Goal: Task Accomplishment & Management: Complete application form

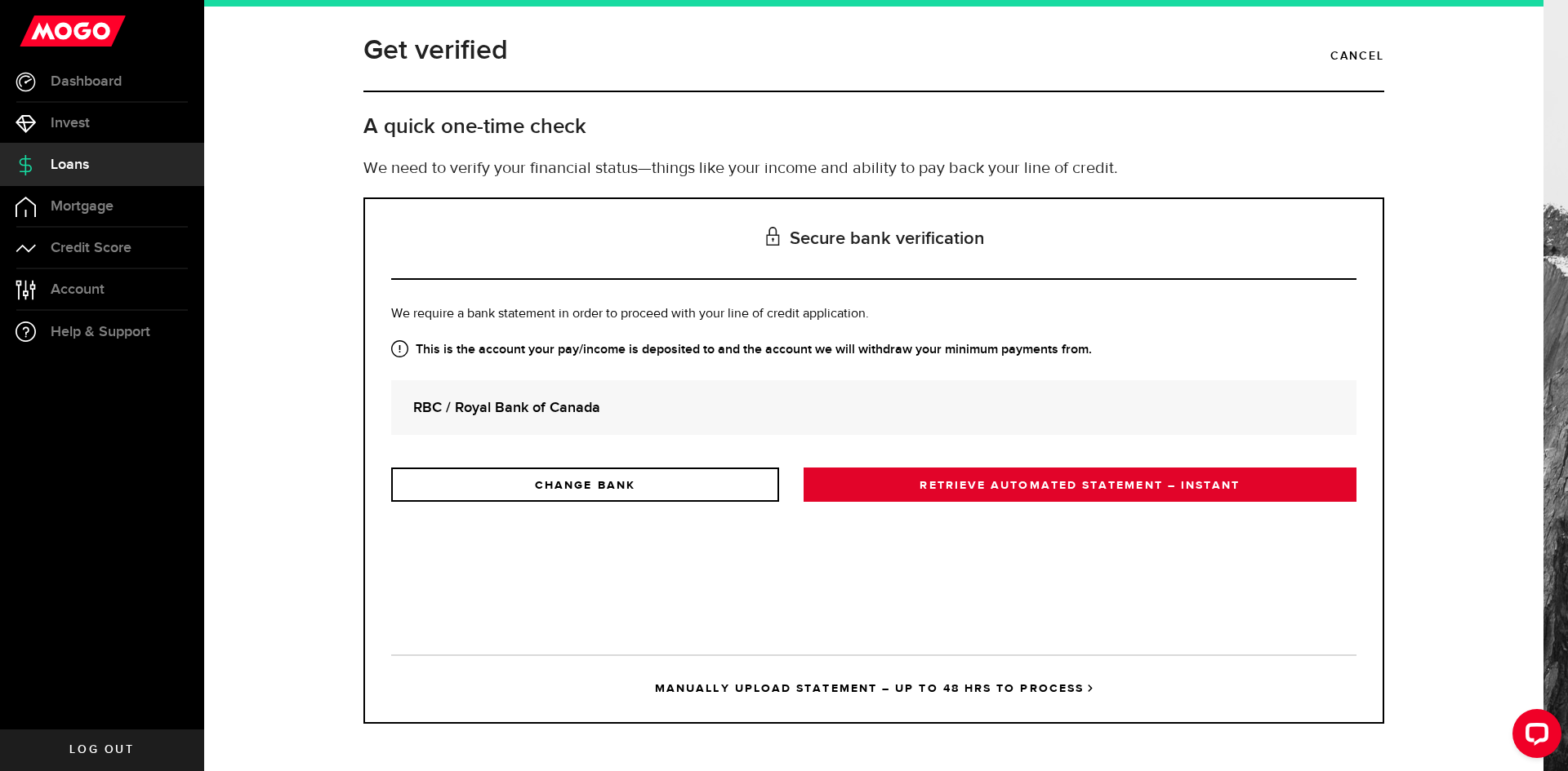
click at [1010, 489] on link "RETRIEVE AUTOMATED STATEMENT – INSTANT" at bounding box center [1079, 484] width 553 height 35
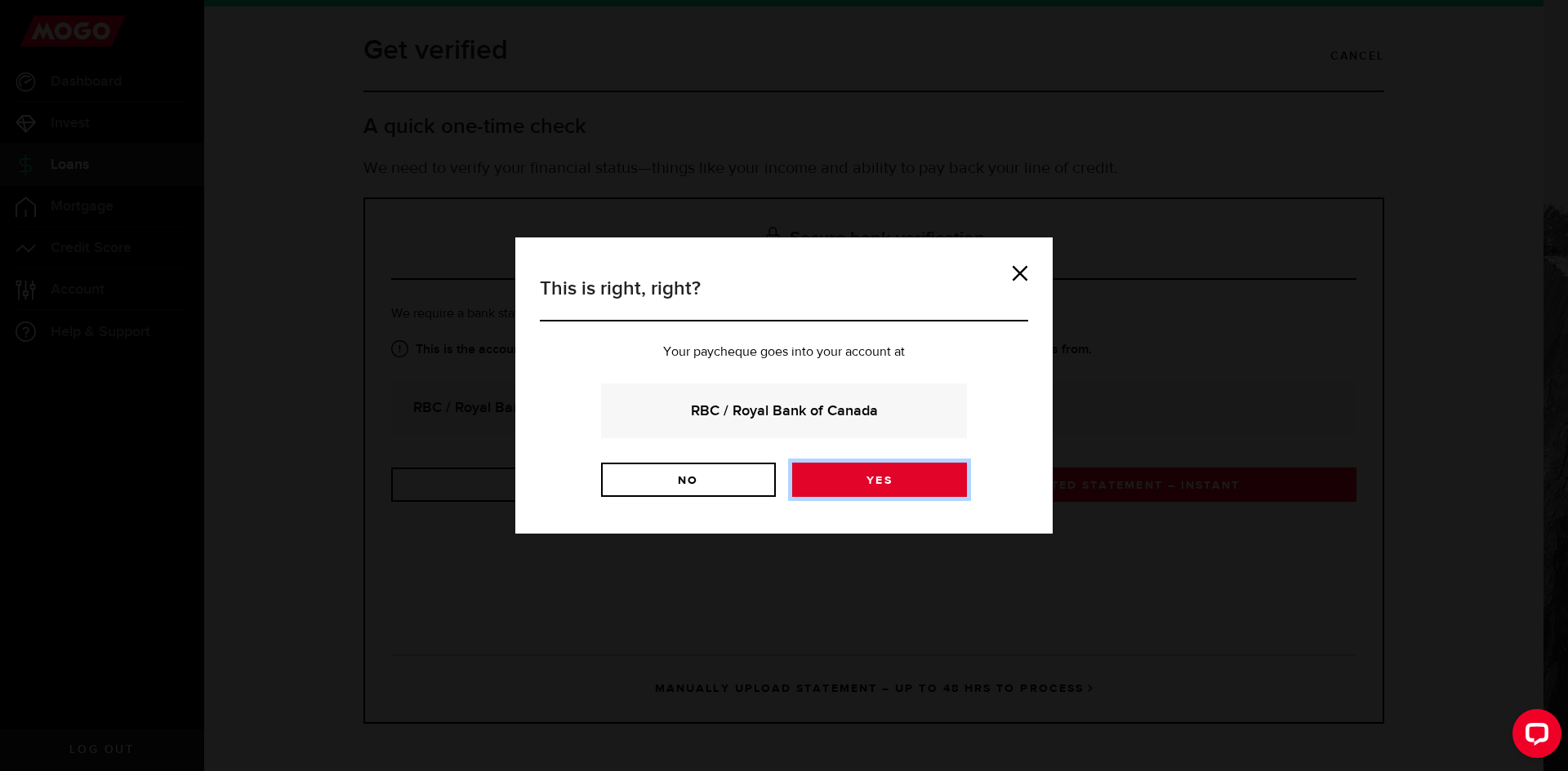
click at [890, 486] on link "Yes" at bounding box center [879, 480] width 175 height 35
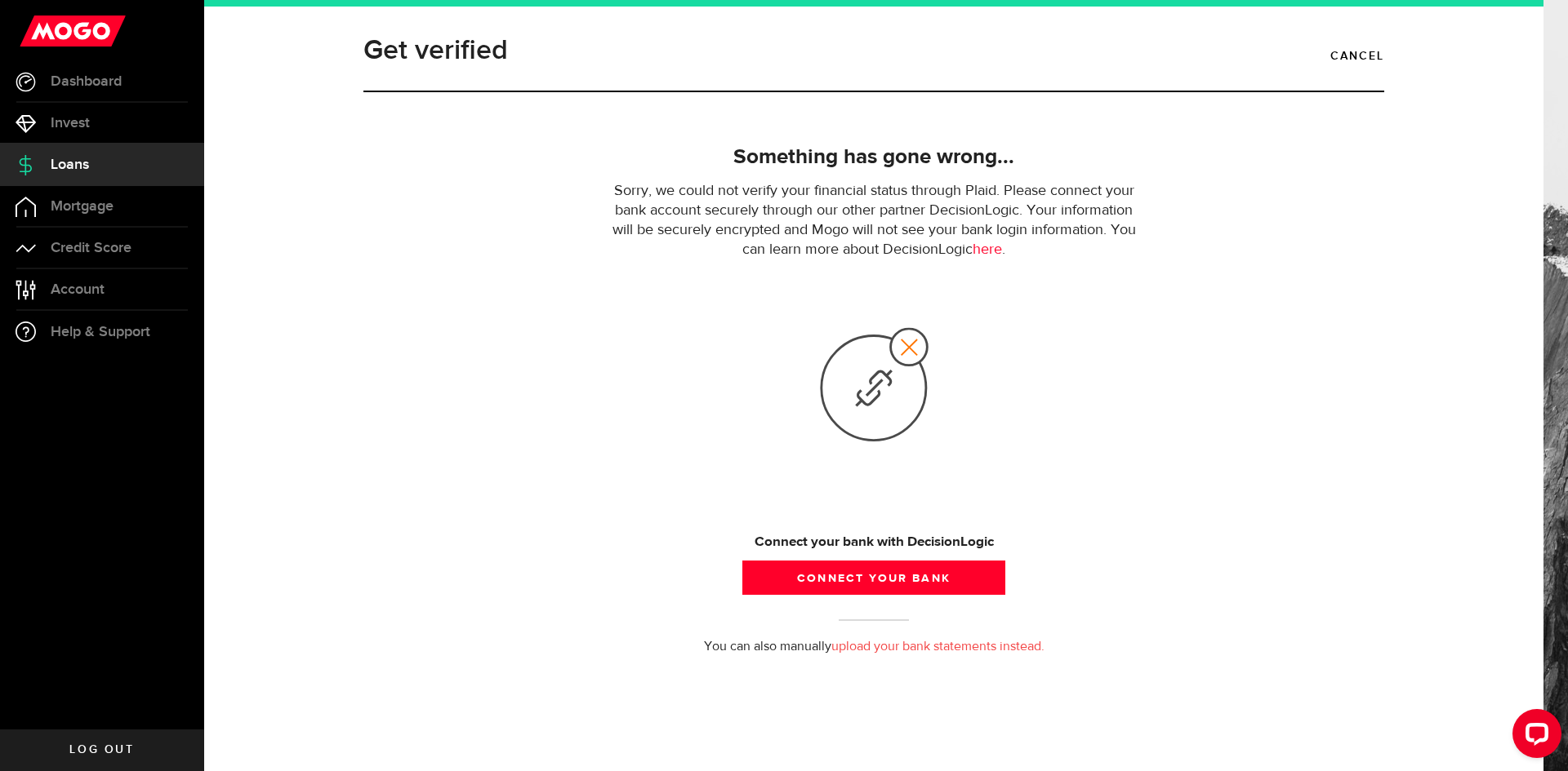
click at [934, 652] on link "upload your bank statements instead." at bounding box center [938, 647] width 213 height 13
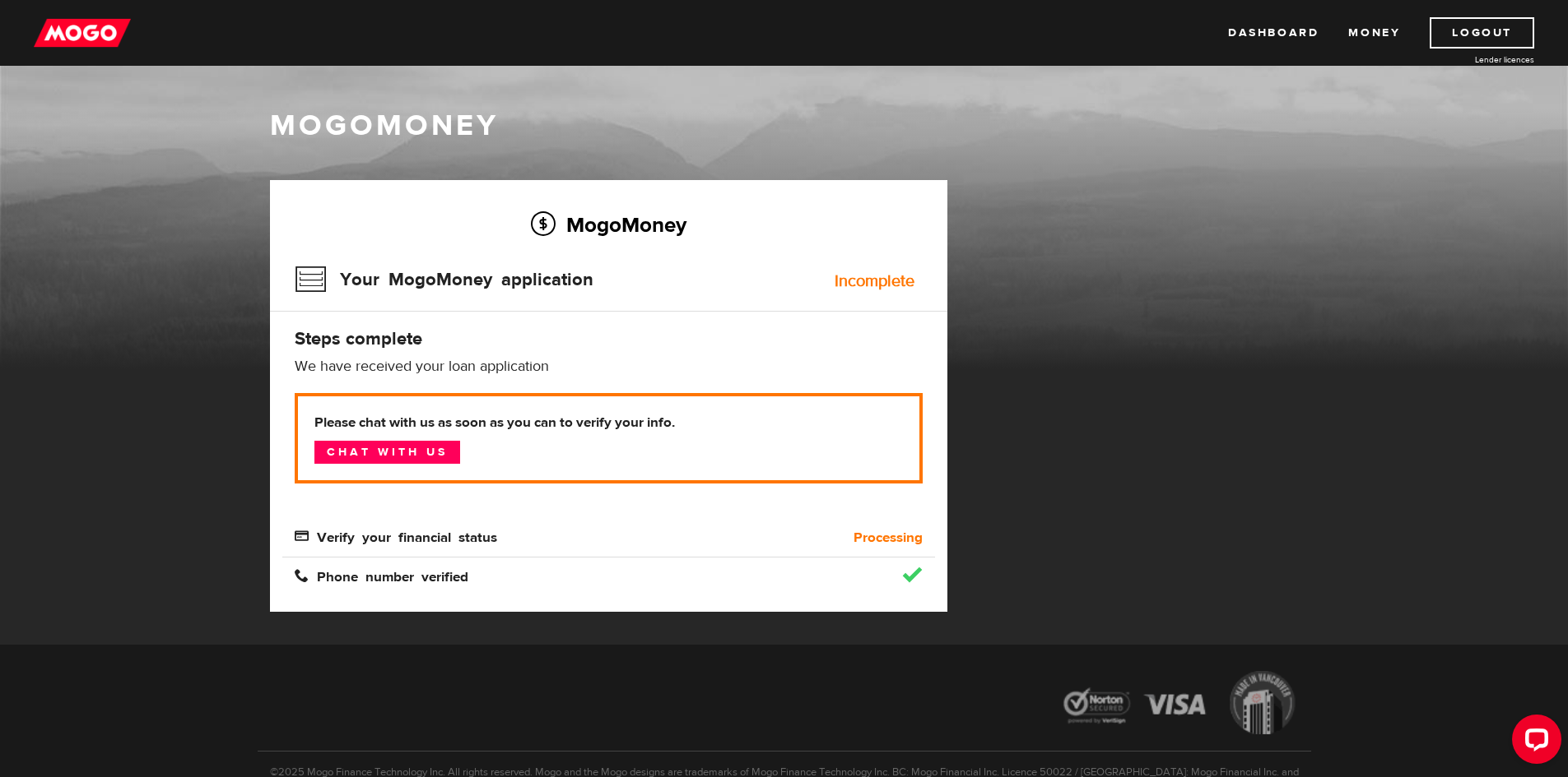
click at [884, 282] on div "Incomplete" at bounding box center [874, 281] width 80 height 16
drag, startPoint x: 471, startPoint y: 273, endPoint x: 305, endPoint y: 264, distance: 166.2
click at [470, 273] on h3 "Your MogoMoney application" at bounding box center [444, 280] width 299 height 43
click at [317, 284] on h3 "Your MogoMoney application" at bounding box center [444, 280] width 299 height 43
click at [450, 452] on link "Chat with us" at bounding box center [386, 452] width 146 height 23
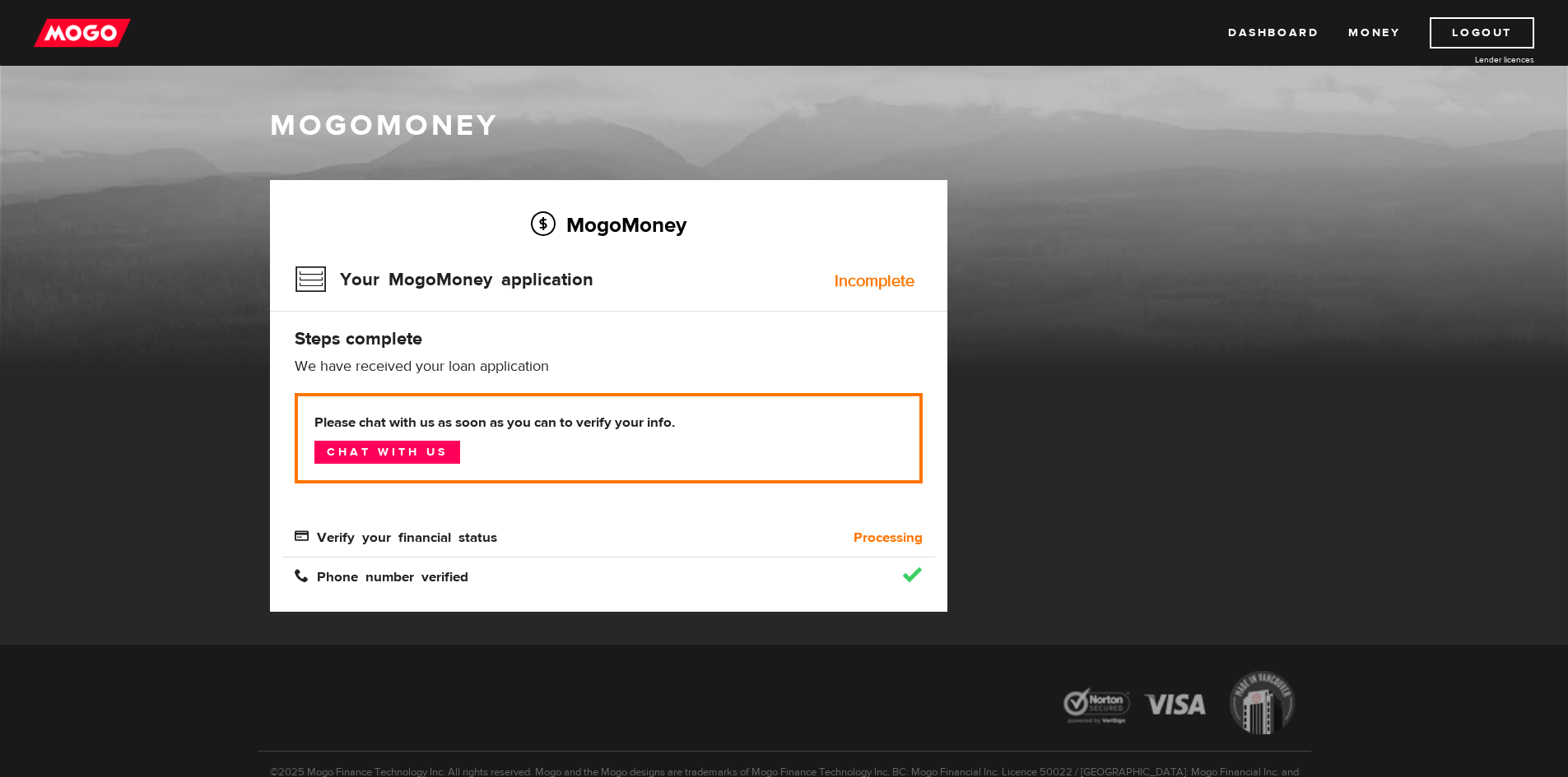
click at [867, 283] on div "Incomplete" at bounding box center [874, 281] width 80 height 16
click at [316, 283] on h3 "Your MogoMoney application" at bounding box center [444, 280] width 299 height 43
click at [404, 272] on h3 "Your MogoMoney application" at bounding box center [444, 280] width 299 height 43
drag, startPoint x: 537, startPoint y: 571, endPoint x: 388, endPoint y: 501, distance: 164.6
click at [535, 571] on div "Phone number verified" at bounding box center [527, 578] width 489 height 20
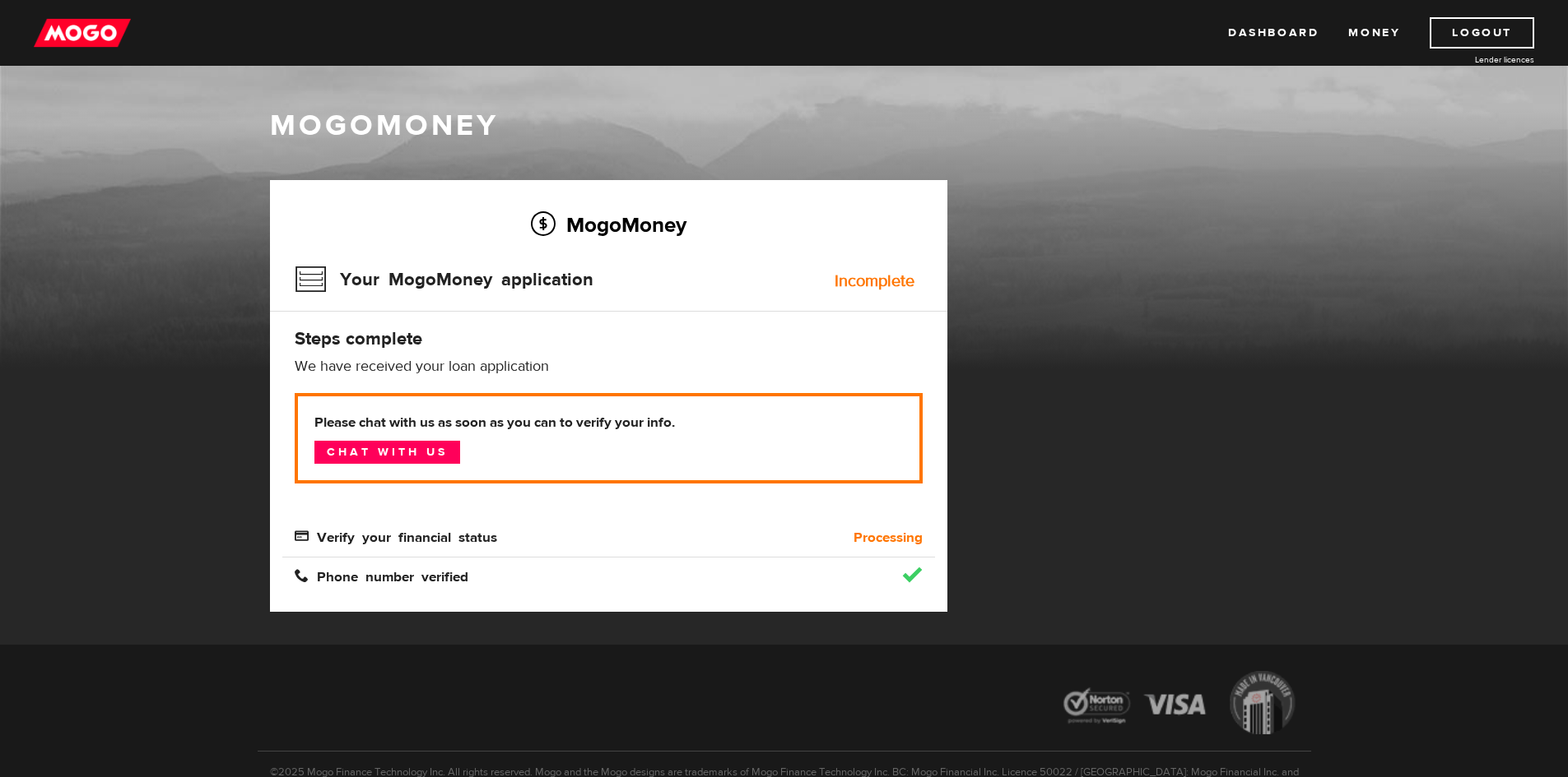
click at [71, 266] on div "MogoMoney" at bounding box center [784, 238] width 1568 height 263
click at [1261, 36] on link "Dashboard" at bounding box center [1273, 32] width 90 height 31
